Goal: Find specific page/section: Find specific page/section

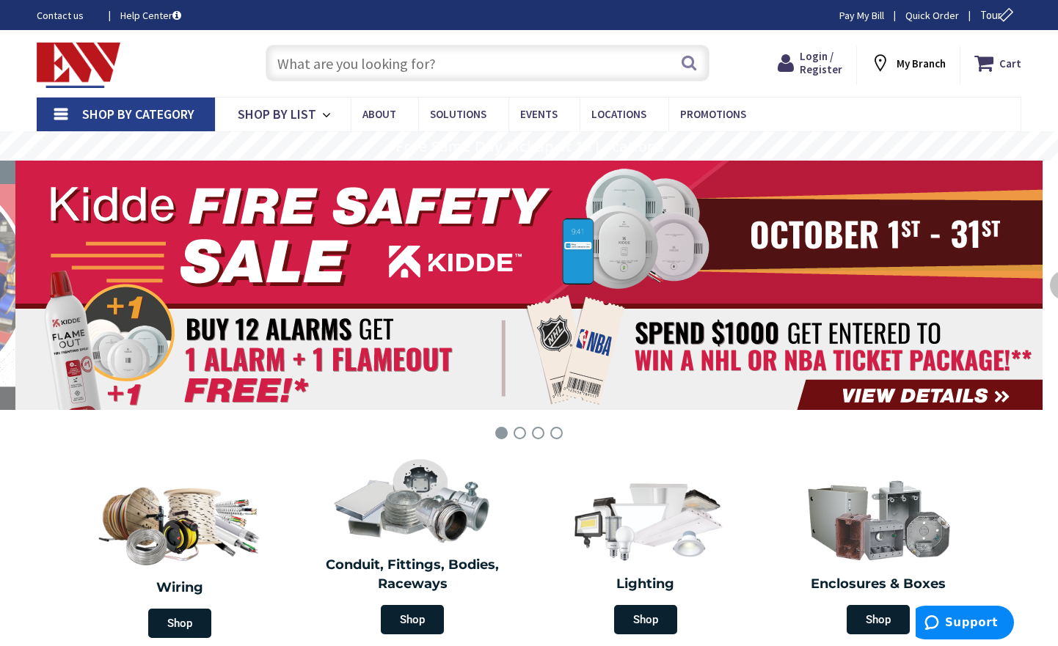
click at [599, 112] on span "Locations" at bounding box center [618, 114] width 55 height 14
click at [591, 112] on span "Locations" at bounding box center [618, 114] width 55 height 14
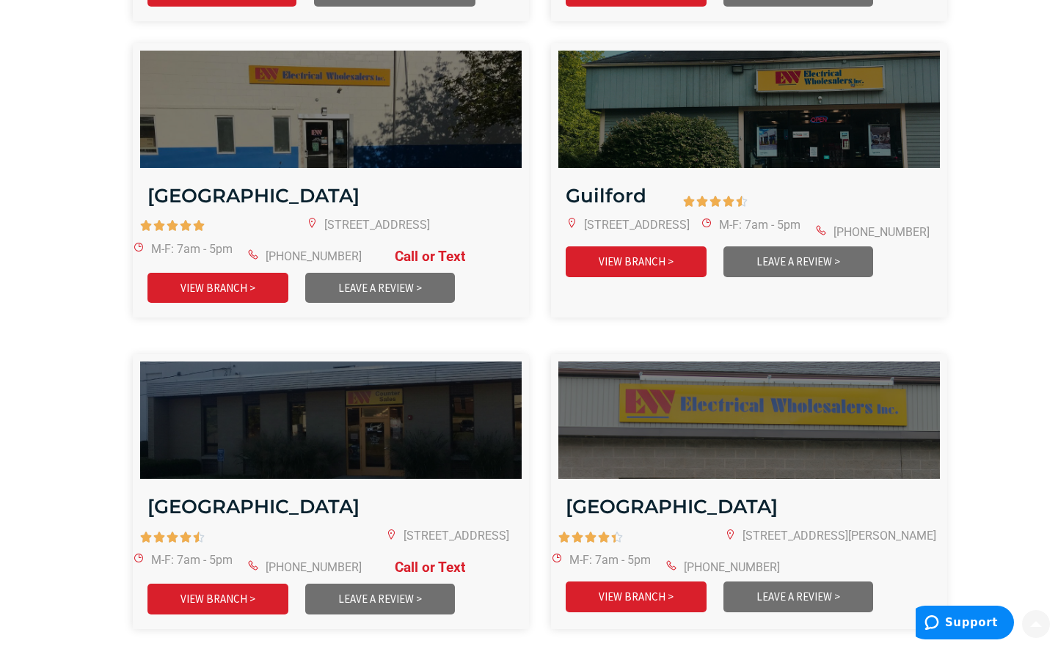
scroll to position [1087, 0]
